Goal: Answer question/provide support: Answer question/provide support

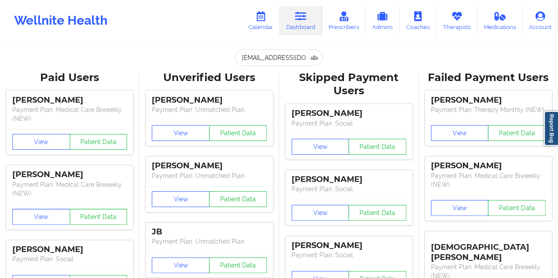
scroll to position [0, 14]
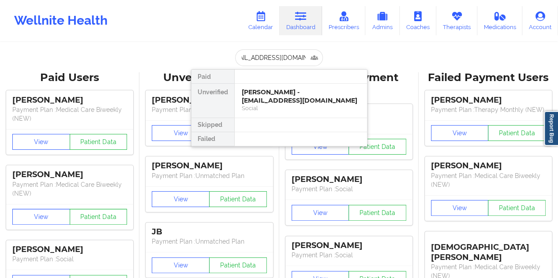
type input "[EMAIL_ADDRESS][DOMAIN_NAME]"
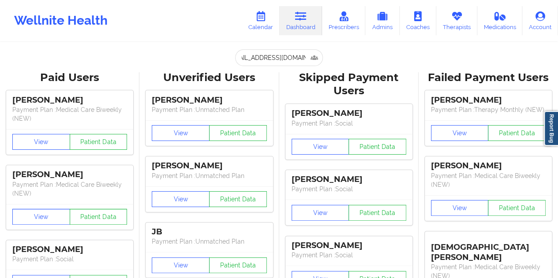
scroll to position [0, 0]
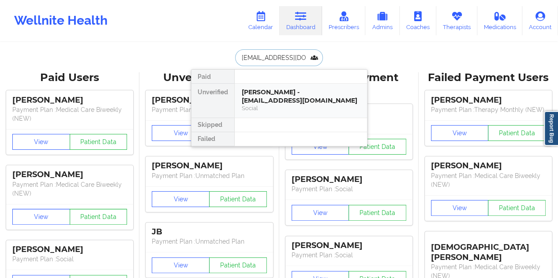
click at [291, 94] on div "[PERSON_NAME] - [EMAIL_ADDRESS][DOMAIN_NAME]" at bounding box center [301, 96] width 118 height 16
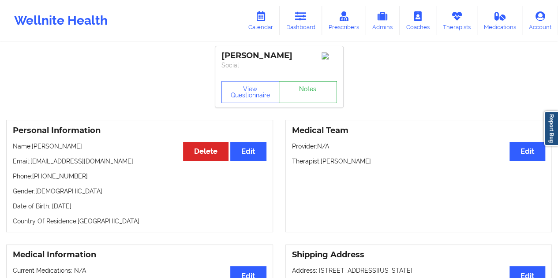
click at [302, 93] on link "Notes" at bounding box center [308, 92] width 58 height 22
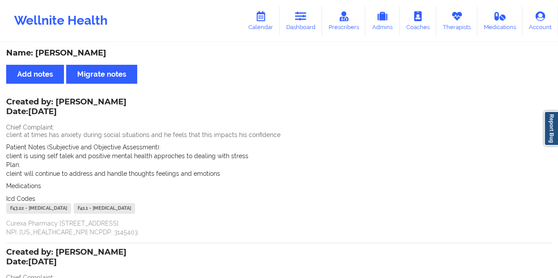
click at [86, 52] on div "Name: [PERSON_NAME]" at bounding box center [278, 53] width 545 height 10
copy div "[PERSON_NAME]"
